Goal: Information Seeking & Learning: Learn about a topic

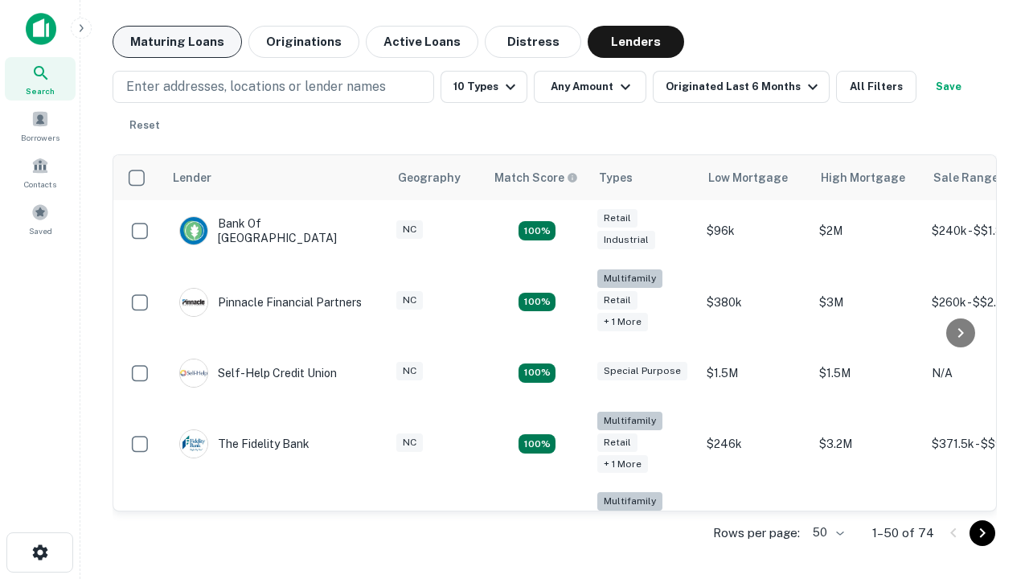
click at [177, 42] on button "Maturing Loans" at bounding box center [176, 42] width 129 height 32
